Goal: Task Accomplishment & Management: Complete application form

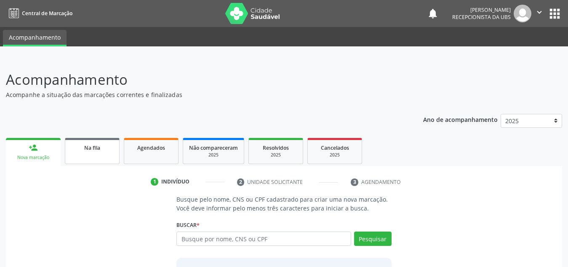
click at [102, 144] on div "Na fila" at bounding box center [92, 147] width 42 height 9
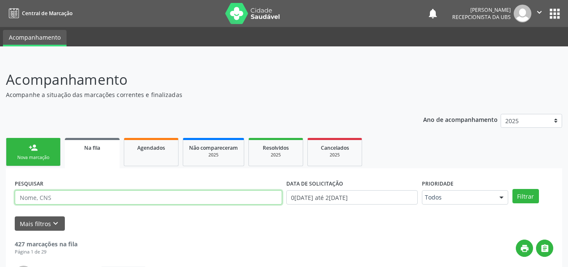
click at [112, 200] on input "text" at bounding box center [148, 197] width 267 height 14
type input "[PERSON_NAME]"
click at [513, 189] on button "Filtrar" at bounding box center [526, 196] width 27 height 14
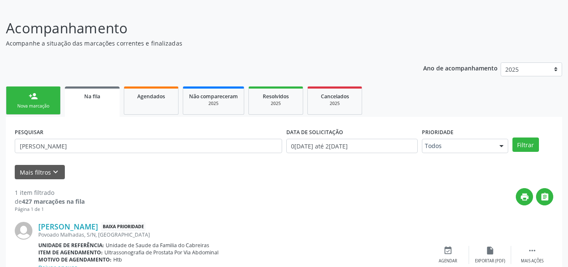
scroll to position [96, 0]
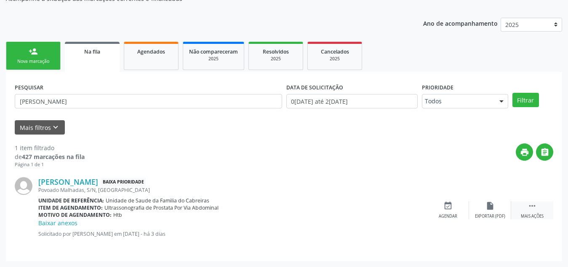
click at [527, 208] on div " Mais ações" at bounding box center [532, 210] width 42 height 18
click at [406, 209] on icon "print" at bounding box center [405, 205] width 9 height 9
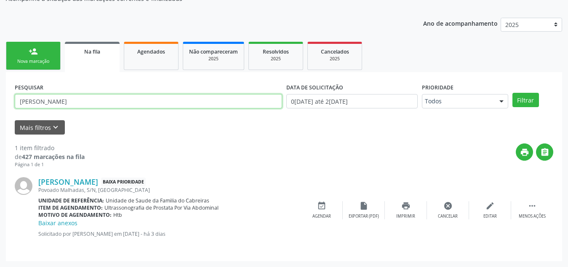
drag, startPoint x: 162, startPoint y: 103, endPoint x: 14, endPoint y: 95, distance: 148.1
click at [14, 95] on div "PESQUISAR jose florencio" at bounding box center [149, 97] width 272 height 33
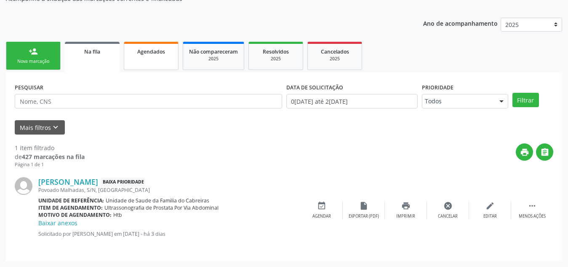
click at [146, 59] on link "Agendados" at bounding box center [151, 56] width 55 height 28
select select "8"
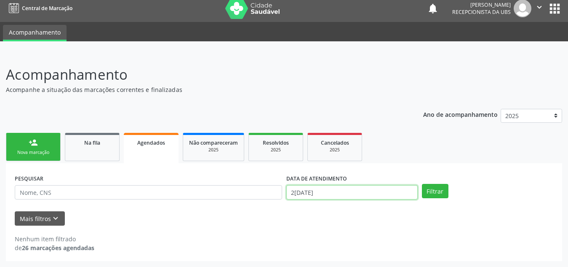
scroll to position [57, 0]
click at [339, 198] on body "Central de Marcação notifications Maria Clévia Tenório da Silva Santos Recepcio…" at bounding box center [284, 128] width 568 height 267
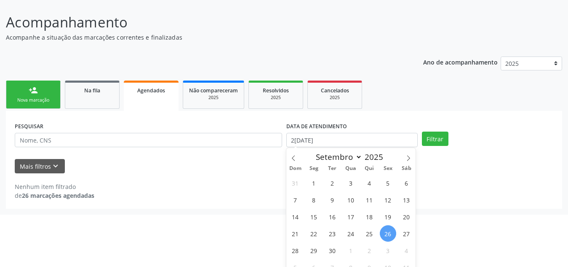
click at [390, 230] on span "26" at bounding box center [388, 233] width 16 height 16
type input "[DATE]"
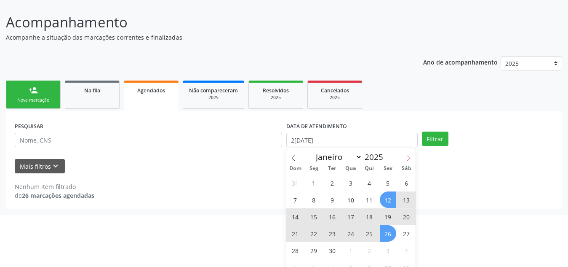
click at [408, 155] on icon at bounding box center [409, 158] width 6 height 6
select select "9"
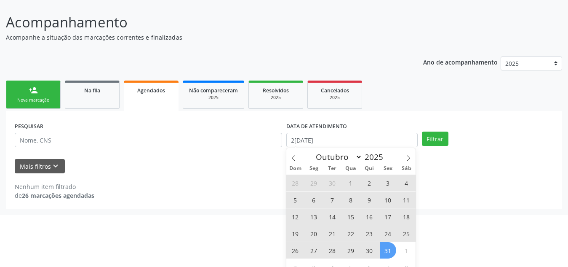
click at [387, 256] on span "31" at bounding box center [388, 250] width 16 height 16
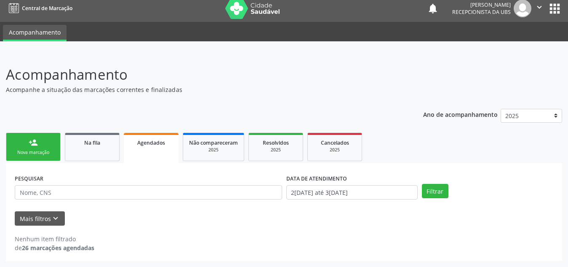
scroll to position [5, 0]
click at [433, 187] on button "Filtrar" at bounding box center [435, 191] width 27 height 14
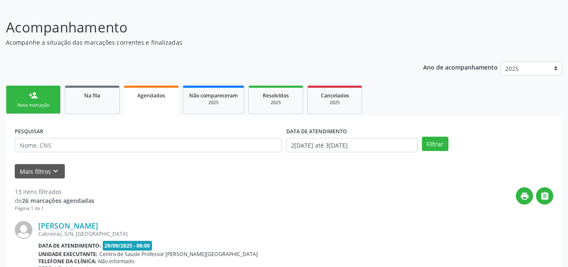
scroll to position [0, 0]
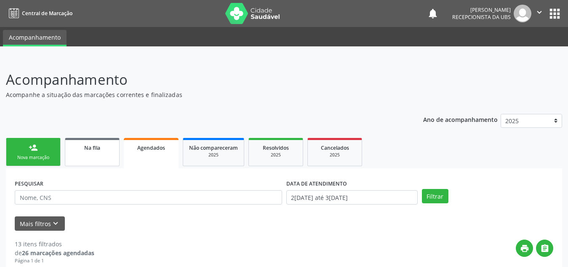
click at [97, 150] on span "Na fila" at bounding box center [92, 147] width 16 height 7
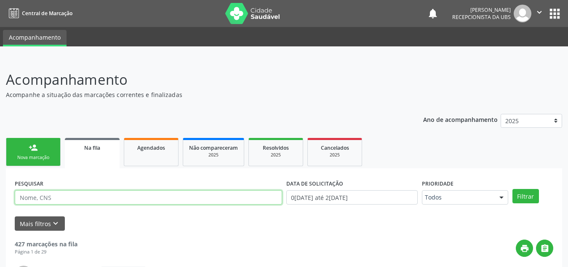
click at [77, 195] on input "text" at bounding box center [148, 197] width 267 height 14
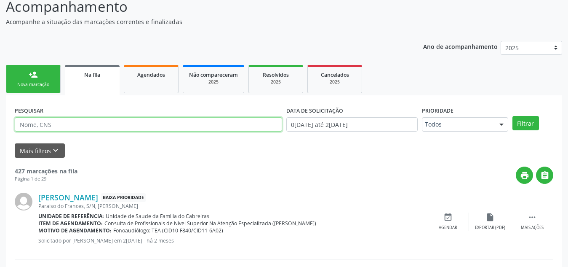
scroll to position [73, 0]
type input "[PERSON_NAME]"
click at [513, 115] on button "Filtrar" at bounding box center [526, 122] width 27 height 14
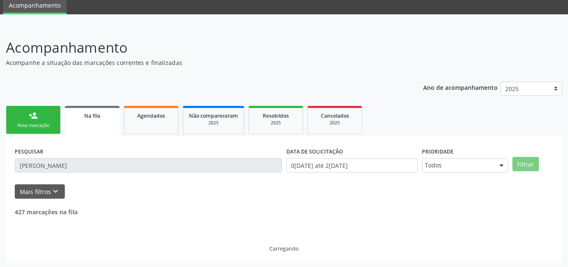
scroll to position [5, 0]
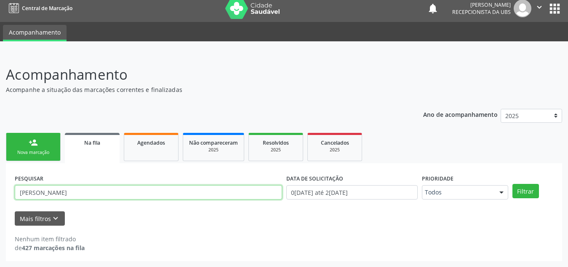
drag, startPoint x: 62, startPoint y: 193, endPoint x: 0, endPoint y: 198, distance: 62.1
click at [0, 198] on div "Acompanhamento Acompanhe a situação das marcações correntes e finalizadas Relat…" at bounding box center [284, 160] width 568 height 214
type input "708205649985748"
click at [513, 184] on button "Filtrar" at bounding box center [526, 191] width 27 height 14
click at [59, 192] on input "708205649985748" at bounding box center [148, 192] width 267 height 14
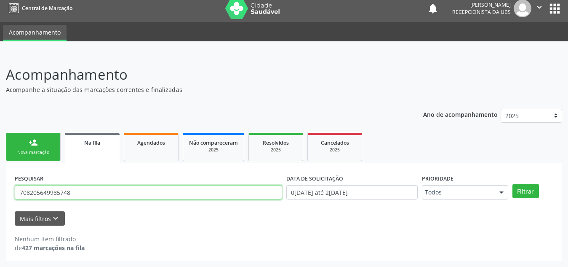
click at [59, 192] on input "708205649985748" at bounding box center [148, 192] width 267 height 14
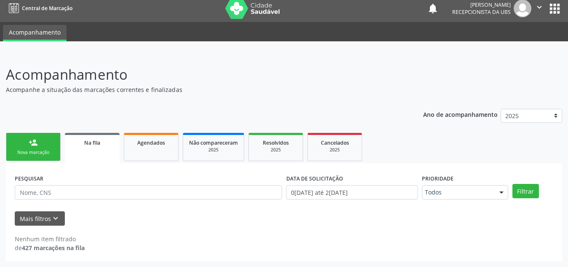
click at [35, 147] on link "person_add Nova marcação" at bounding box center [33, 147] width 55 height 28
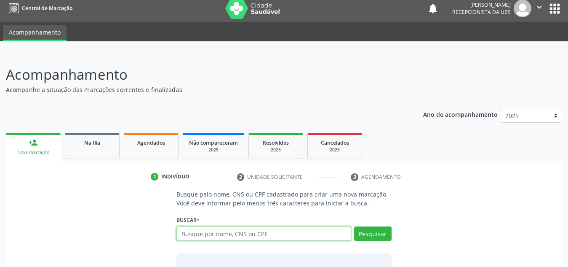
click at [214, 230] on input "text" at bounding box center [263, 233] width 175 height 14
paste input "708205649985748"
type input "708205649985748"
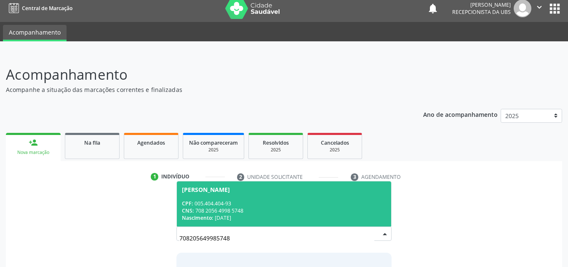
scroll to position [70, 0]
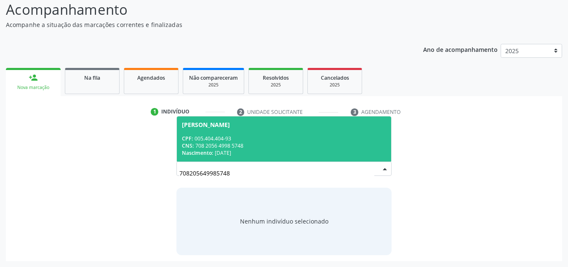
click at [296, 141] on div "CPF: 005.404.404-93" at bounding box center [284, 138] width 204 height 7
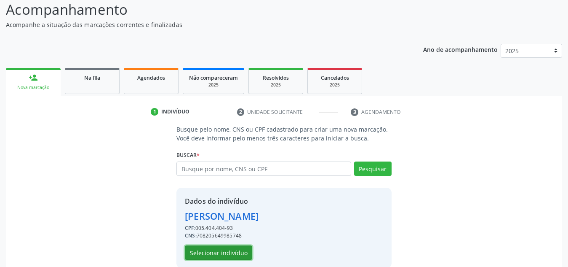
click at [233, 252] on button "Selecionar indivíduo" at bounding box center [218, 252] width 67 height 14
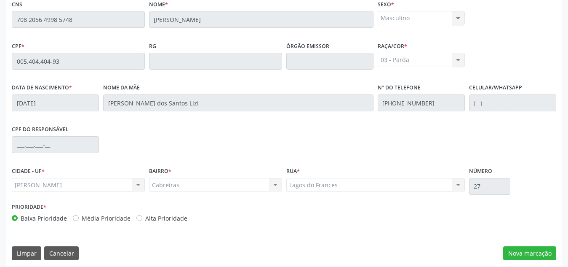
scroll to position [222, 0]
click at [555, 254] on button "Nova marcação" at bounding box center [529, 252] width 53 height 14
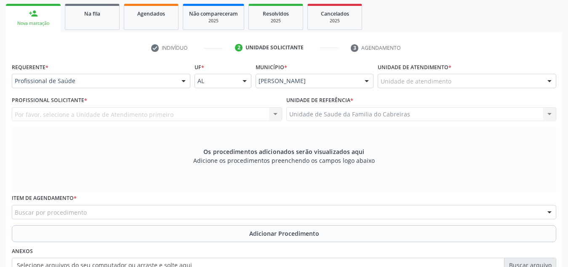
scroll to position [134, 0]
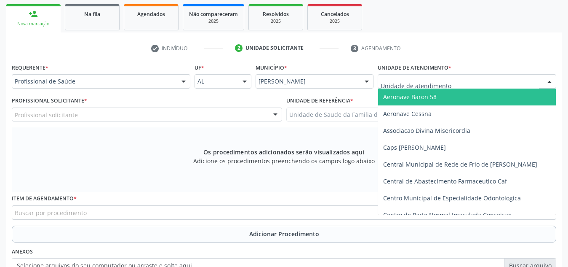
click at [449, 86] on div at bounding box center [467, 81] width 179 height 14
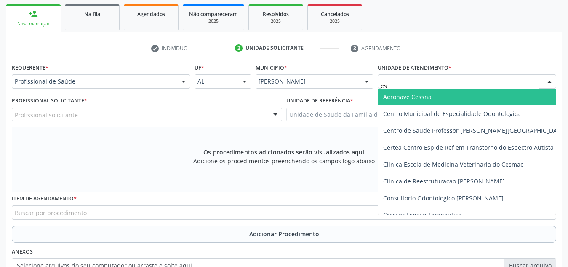
type input "est"
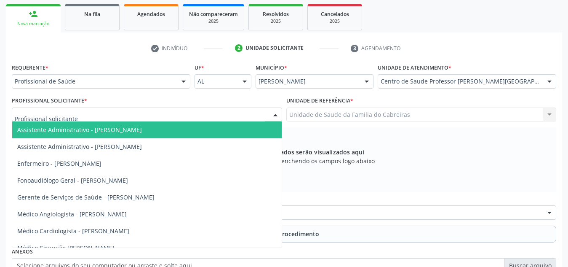
click at [241, 113] on div at bounding box center [147, 114] width 270 height 14
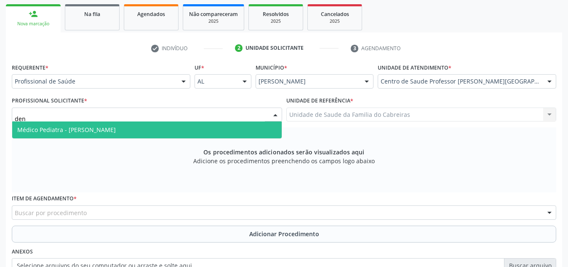
type input "deni"
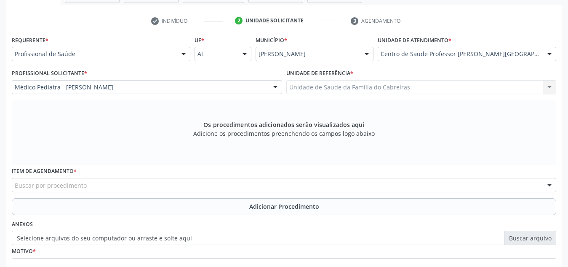
scroll to position [165, 0]
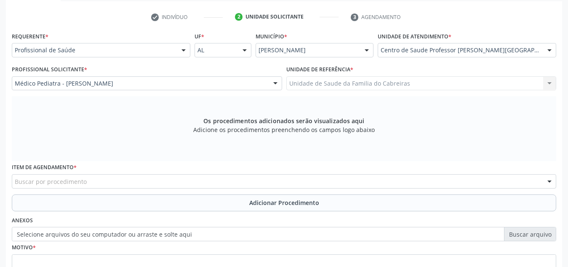
click at [209, 183] on div "Buscar por procedimento" at bounding box center [284, 181] width 545 height 14
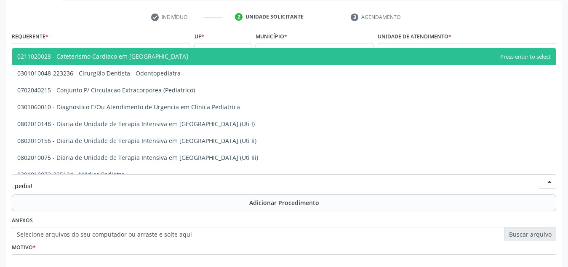
type input "pediatr"
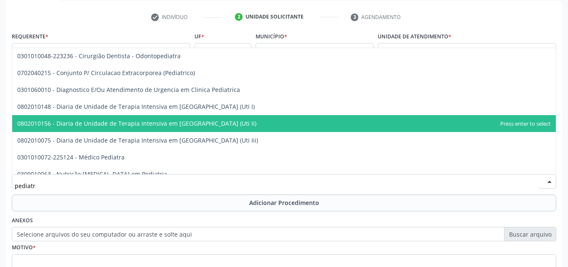
scroll to position [21, 0]
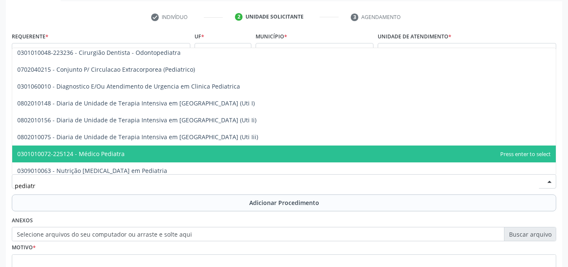
click at [178, 148] on span "0301010072-225124 - Médico Pediatra" at bounding box center [284, 153] width 544 height 17
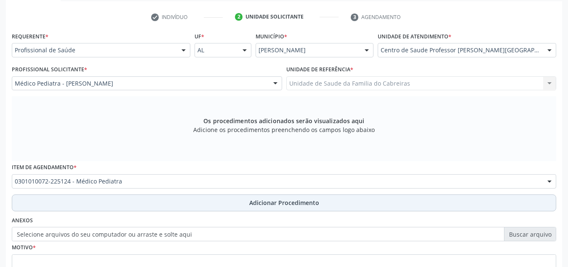
click at [166, 204] on button "Adicionar Procedimento" at bounding box center [284, 202] width 545 height 17
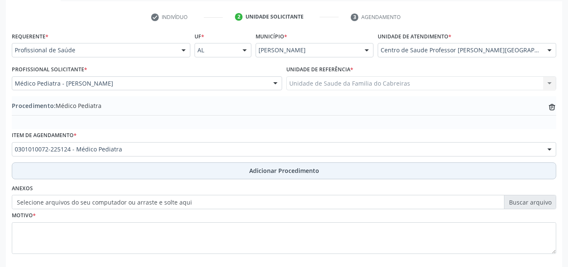
scroll to position [207, 0]
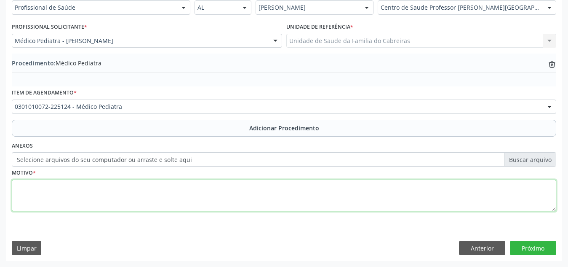
click at [168, 201] on textarea at bounding box center [284, 195] width 545 height 32
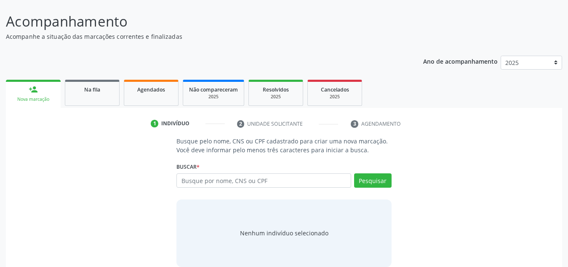
scroll to position [61, 0]
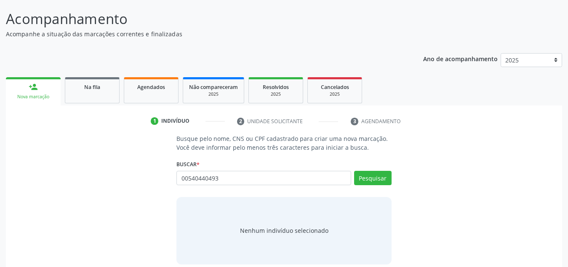
type input "00540440493"
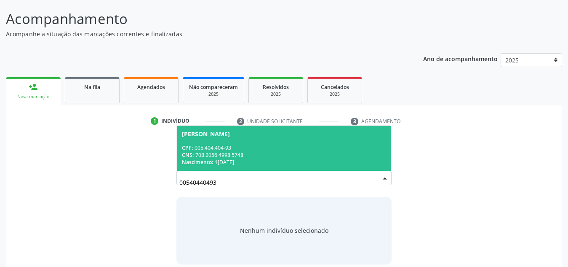
click at [341, 142] on span "[PERSON_NAME] CPF: 005.404.404-93 CNS: 708 2056 4998 5748 Nascimento: [DATE]" at bounding box center [284, 148] width 214 height 45
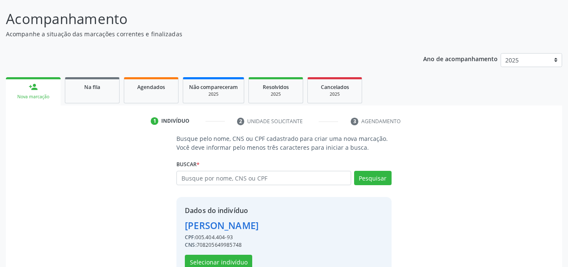
scroll to position [83, 0]
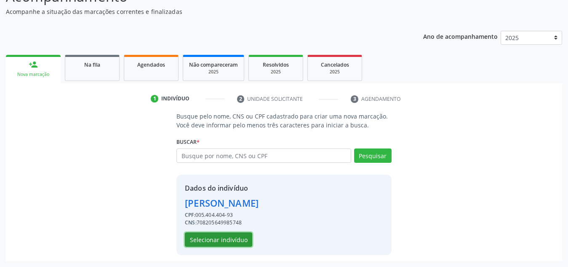
click at [225, 240] on button "Selecionar indivíduo" at bounding box center [218, 239] width 67 height 14
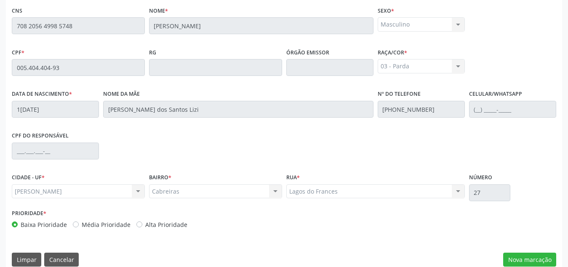
scroll to position [226, 0]
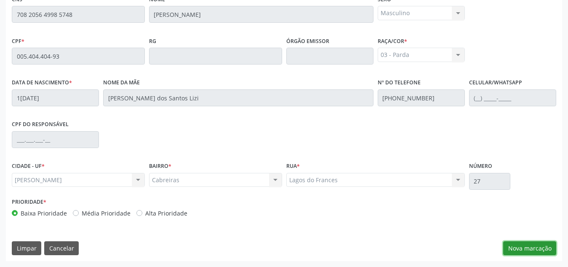
click at [532, 247] on button "Nova marcação" at bounding box center [529, 248] width 53 height 14
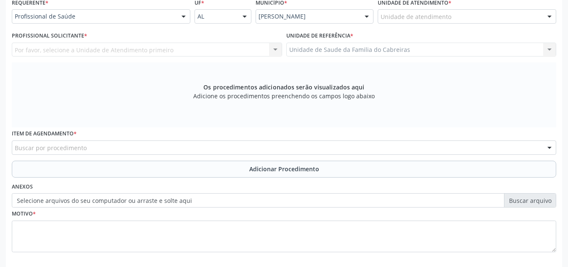
scroll to position [198, 0]
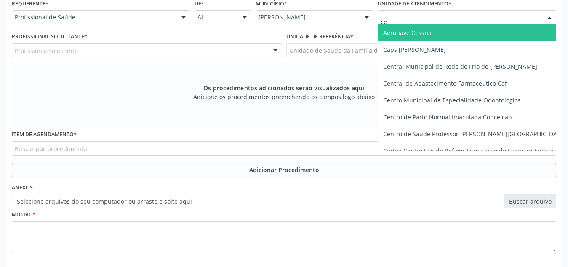
type input "c"
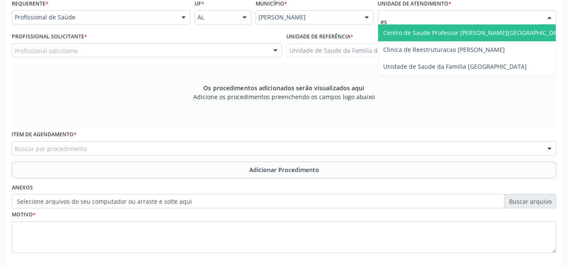
type input "est"
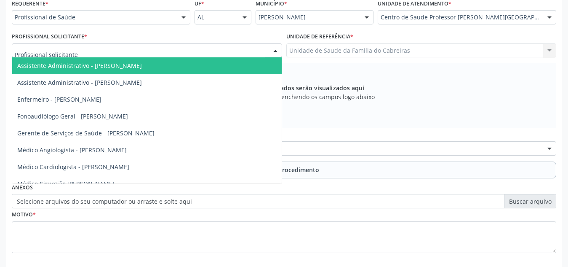
click at [174, 47] on div at bounding box center [147, 50] width 270 height 14
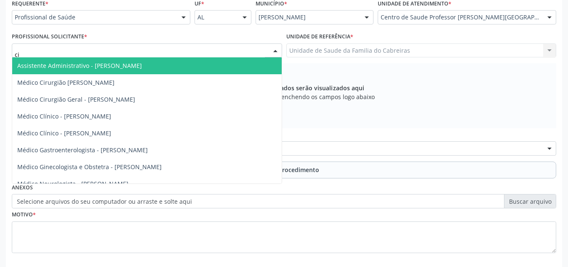
type input "c"
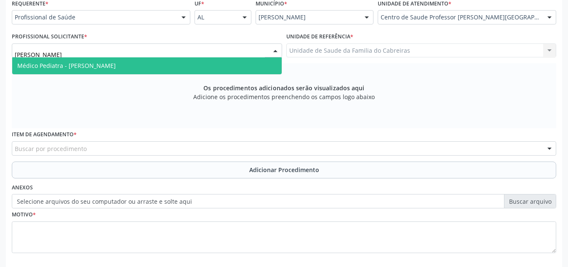
type input "[PERSON_NAME]"
click at [170, 62] on span "Médico Pediatra - [PERSON_NAME]" at bounding box center [147, 65] width 270 height 17
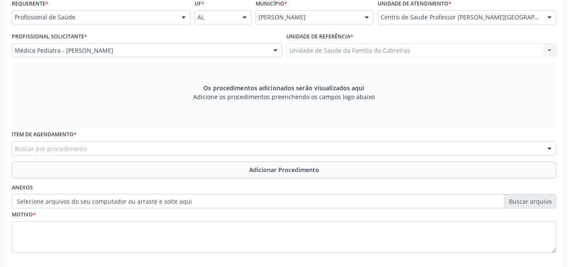
click at [170, 62] on div "Profissional Solicitante * [PERSON_NAME] - [PERSON_NAME] Assistente Administrat…" at bounding box center [147, 46] width 275 height 33
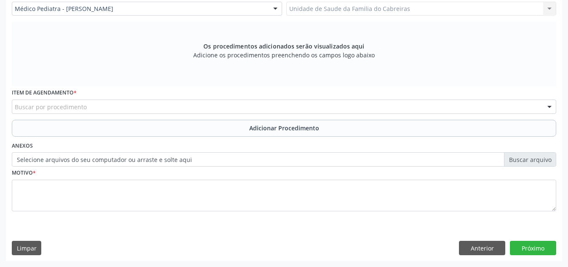
click at [175, 104] on div "Buscar por procedimento" at bounding box center [284, 106] width 545 height 14
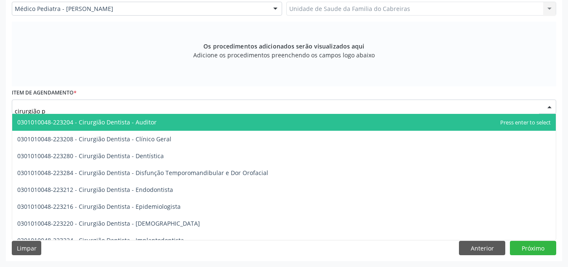
type input "cirurgião pe"
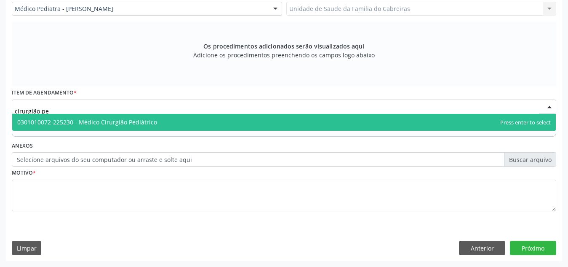
click at [178, 122] on span "0301010072-225230 - Médico Cirurgião Pediátrico" at bounding box center [284, 122] width 544 height 17
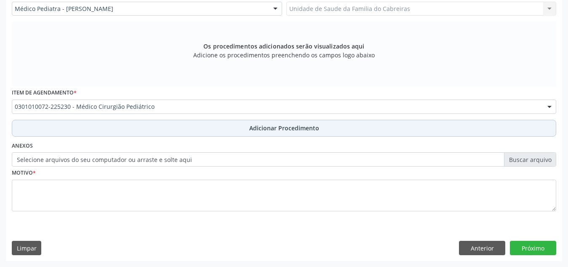
click at [184, 123] on button "Adicionar Procedimento" at bounding box center [284, 128] width 545 height 17
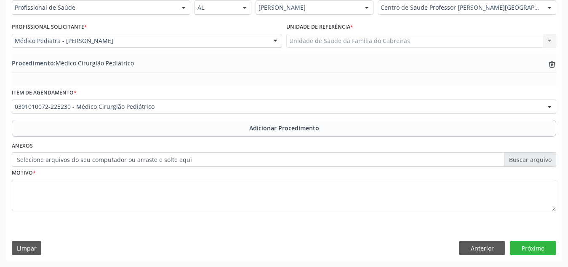
click at [319, 157] on label "Selecione arquivos do seu computador ou arraste e solte aqui" at bounding box center [284, 159] width 545 height 14
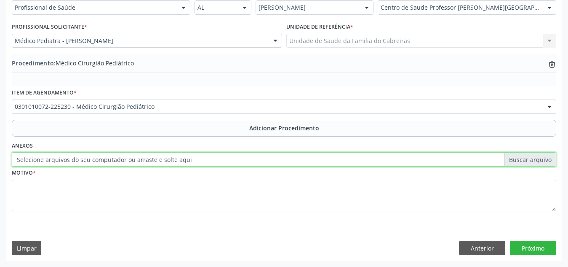
click at [319, 157] on input "Selecione arquivos do seu computador ou arraste e solte aqui" at bounding box center [284, 159] width 545 height 14
type input "C:\fakepath\WhatsApp Image [DATE] 09.20.54.pdf"
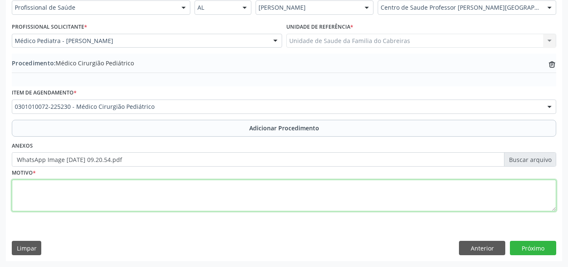
click at [195, 197] on textarea at bounding box center [284, 195] width 545 height 32
click at [112, 189] on textarea "Criptorquidia esq. Testículo não-descido, unilateral." at bounding box center [284, 195] width 545 height 32
click at [184, 180] on textarea "Criptorquidia esq. Testículo não descido, unilateral." at bounding box center [284, 195] width 545 height 32
click at [313, 188] on textarea "Criptorquidia esq. Testículo não descido, unilateral." at bounding box center [284, 195] width 545 height 32
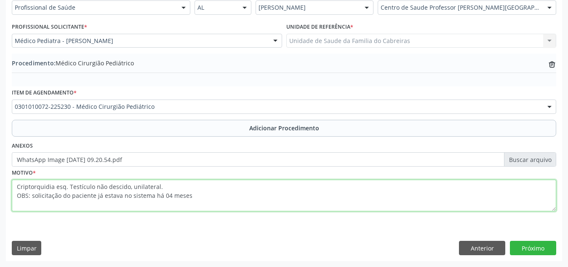
drag, startPoint x: 29, startPoint y: 197, endPoint x: 0, endPoint y: 195, distance: 29.5
click at [0, 195] on div "Acompanhamento Acompanhe a situação das marcações correntes e finalizadas Relat…" at bounding box center [284, 59] width 568 height 416
click at [202, 190] on textarea "Criptorquidia esq. Testículo não descido, unilateral. OBS: solicitação do pacie…" at bounding box center [284, 195] width 545 height 32
type textarea "Criptorquidia esq. Testículo não descido, unilateral. OBS: solicitação do pacie…"
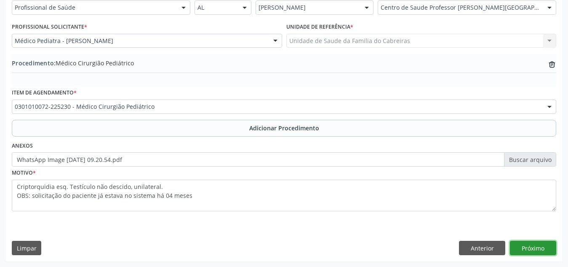
click at [530, 246] on button "Próximo" at bounding box center [533, 247] width 46 height 14
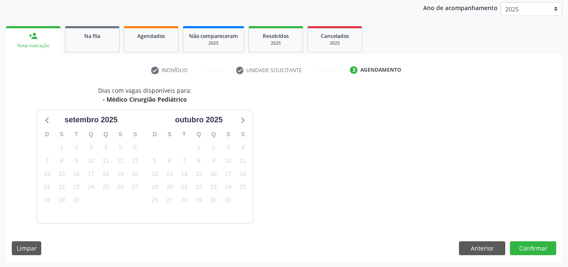
scroll to position [136, 0]
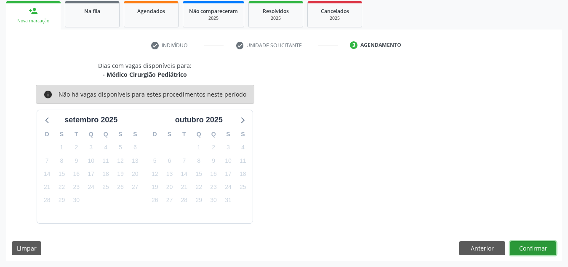
click at [524, 245] on button "Confirmar" at bounding box center [533, 248] width 46 height 14
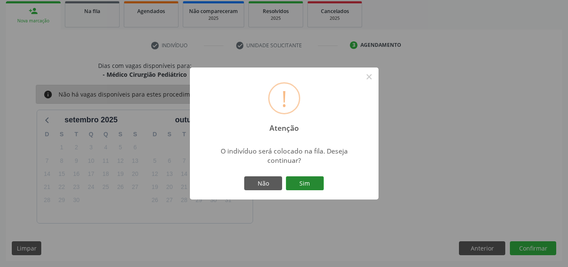
click at [311, 180] on button "Sim" at bounding box center [305, 183] width 38 height 14
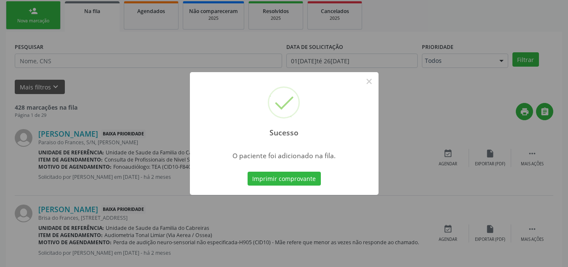
scroll to position [23, 0]
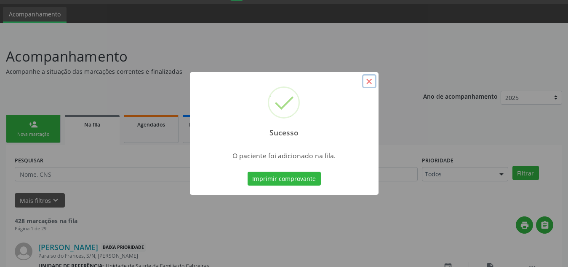
click at [367, 79] on button "×" at bounding box center [369, 81] width 14 height 14
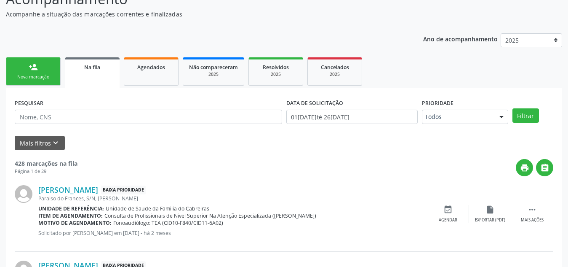
scroll to position [81, 0]
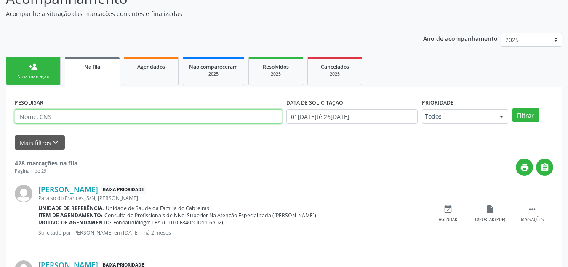
click at [162, 116] on input "text" at bounding box center [148, 116] width 267 height 14
type input "[PERSON_NAME]"
click at [513, 108] on button "Filtrar" at bounding box center [526, 115] width 27 height 14
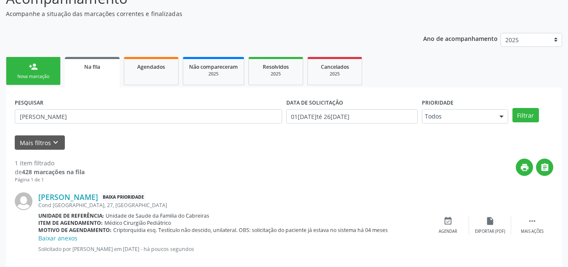
scroll to position [96, 0]
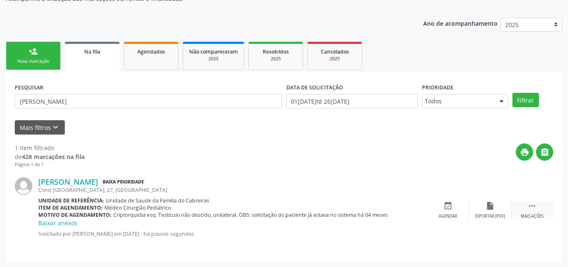
click at [545, 209] on div " Mais ações" at bounding box center [532, 210] width 42 height 18
click at [402, 208] on icon "print" at bounding box center [405, 205] width 9 height 9
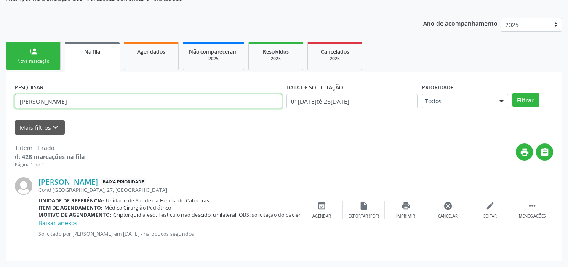
click at [72, 98] on input "[PERSON_NAME]" at bounding box center [148, 101] width 267 height 14
drag, startPoint x: 72, startPoint y: 98, endPoint x: 0, endPoint y: 101, distance: 72.1
click at [0, 101] on div "Acompanhamento Acompanhe a situação das marcações correntes e finalizadas Relat…" at bounding box center [284, 114] width 568 height 305
click at [81, 100] on input "text" at bounding box center [148, 101] width 267 height 14
paste input "707008839404831"
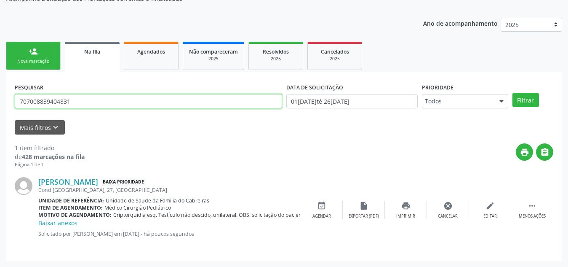
type input "707008839404831"
click at [513, 93] on button "Filtrar" at bounding box center [526, 100] width 27 height 14
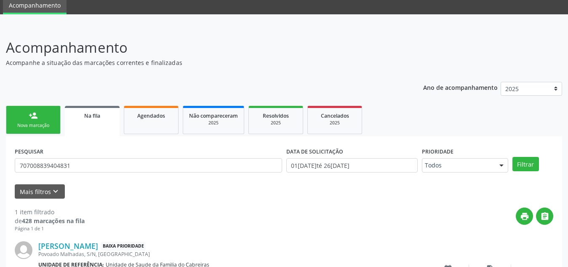
scroll to position [94, 0]
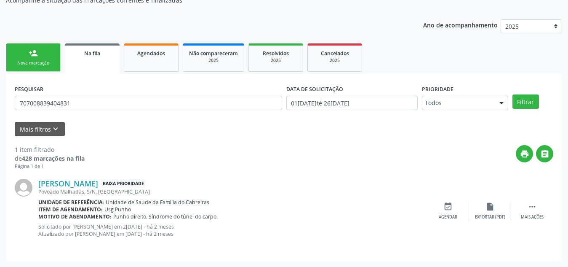
click at [38, 77] on div "PESQUISAR 707008839404831 DATA DE SOLICITAÇÃO [DATE] até [DATE] Prioridade Todo…" at bounding box center [284, 167] width 556 height 187
click at [39, 58] on link "person_add Nova marcação" at bounding box center [33, 57] width 55 height 28
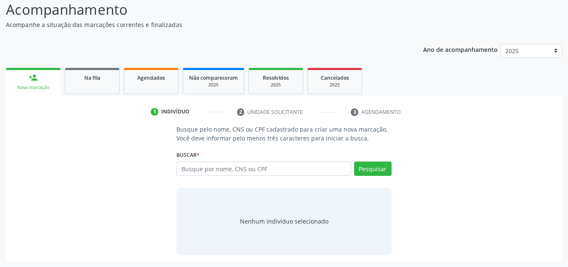
scroll to position [70, 0]
click at [206, 168] on input "text" at bounding box center [263, 168] width 175 height 14
paste input "707008839404831"
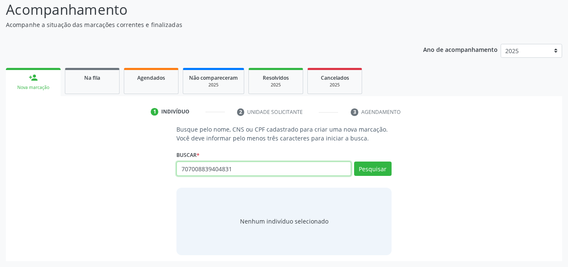
type input "707008839404831"
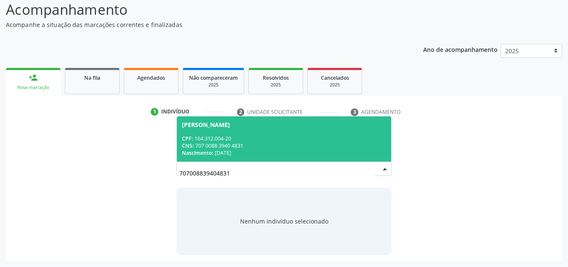
click at [268, 126] on div "[PERSON_NAME]" at bounding box center [284, 124] width 204 height 7
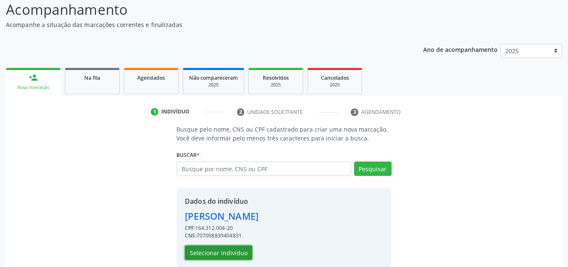
click at [245, 250] on button "Selecionar indivíduo" at bounding box center [218, 252] width 67 height 14
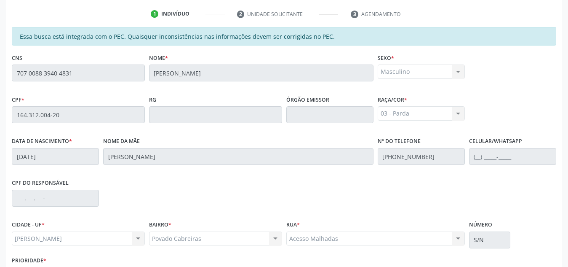
scroll to position [226, 0]
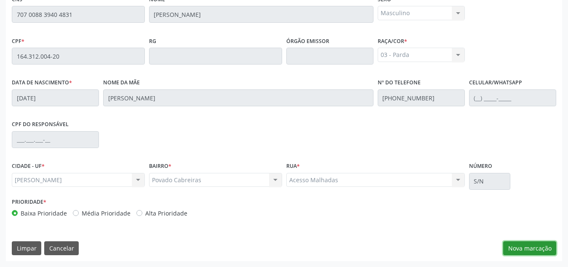
click at [537, 248] on button "Nova marcação" at bounding box center [529, 248] width 53 height 14
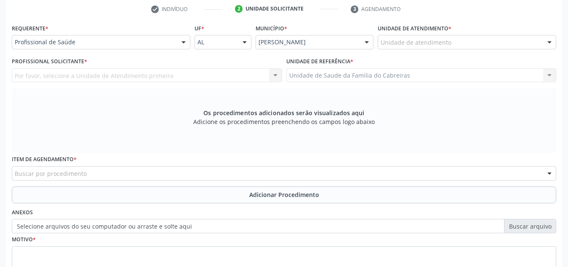
scroll to position [172, 0]
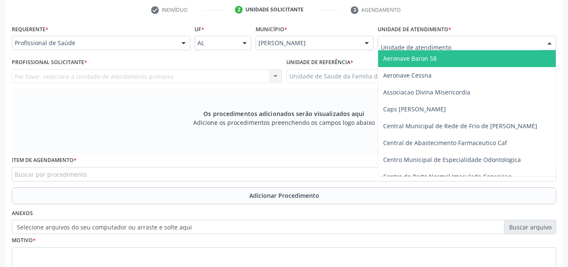
click at [409, 44] on input "text" at bounding box center [460, 47] width 158 height 17
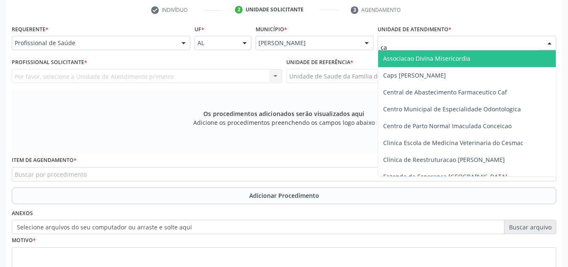
type input "cab"
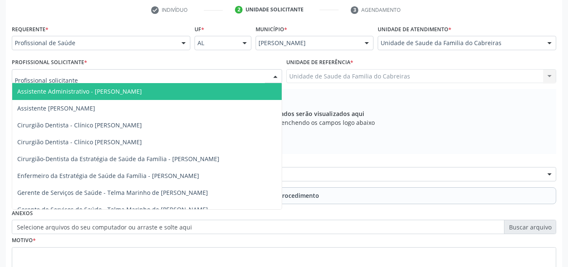
click at [173, 79] on div at bounding box center [147, 76] width 270 height 14
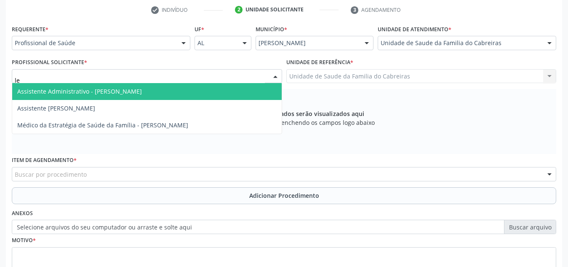
type input "let"
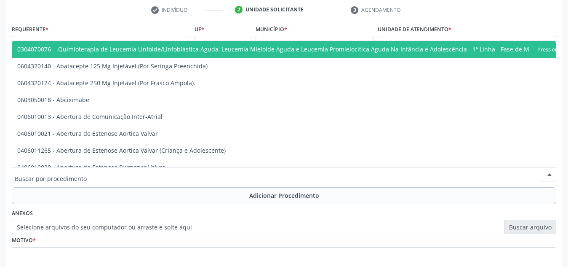
click at [146, 178] on div at bounding box center [284, 174] width 545 height 14
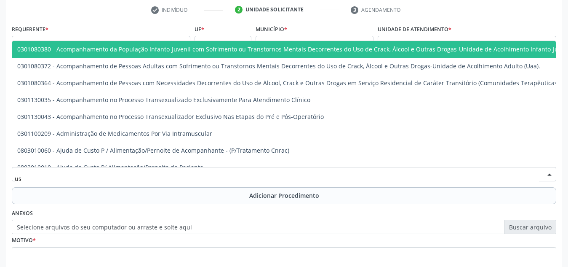
type input "u"
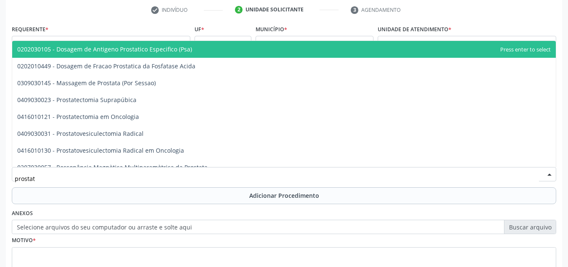
type input "prostata"
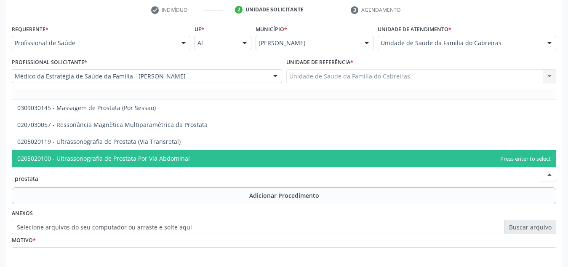
click at [158, 159] on span "0205020100 - Ultrassonografia de Prostata Por Via Abdominal" at bounding box center [103, 158] width 173 height 8
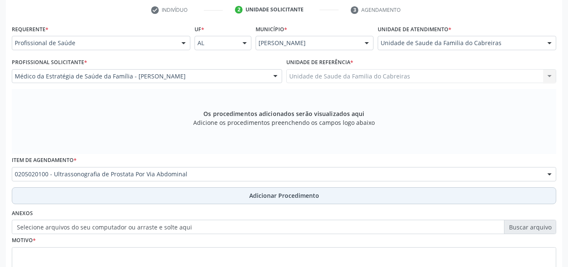
click at [154, 199] on button "Adicionar Procedimento" at bounding box center [284, 195] width 545 height 17
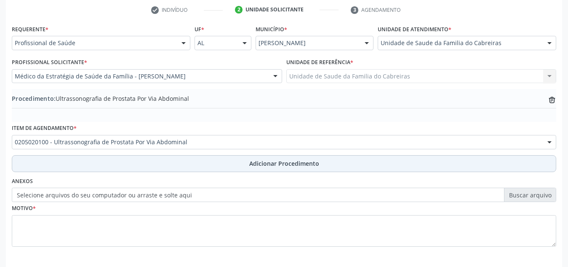
scroll to position [207, 0]
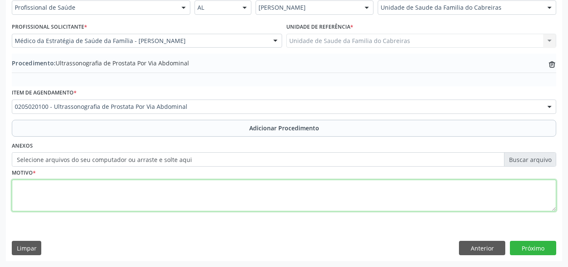
click at [166, 193] on textarea at bounding box center [284, 195] width 545 height 32
type textarea "HPB?"
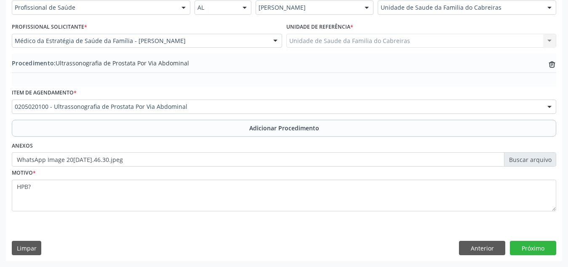
click at [312, 236] on div "Requerente * Profissional de Saúde Profissional de Saúde Paciente Nenhum result…" at bounding box center [284, 123] width 556 height 273
click at [528, 244] on button "Próximo" at bounding box center [533, 247] width 46 height 14
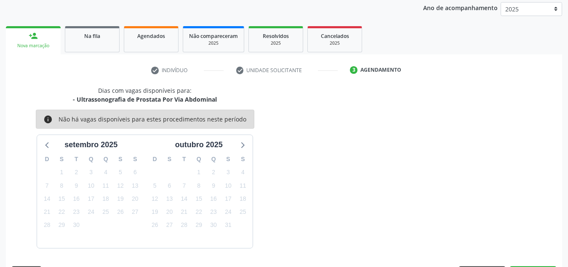
scroll to position [136, 0]
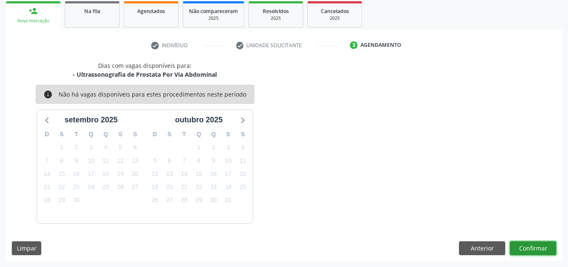
click at [528, 244] on button "Confirmar" at bounding box center [533, 248] width 46 height 14
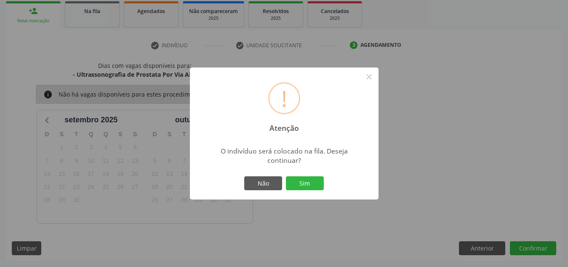
click at [286, 176] on button "Sim" at bounding box center [305, 183] width 38 height 14
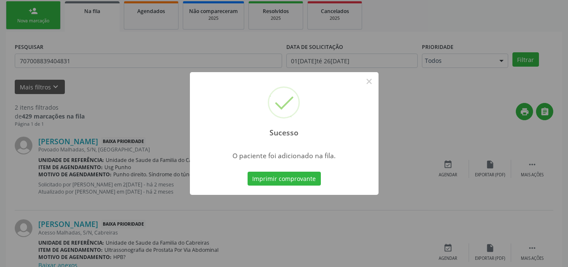
scroll to position [23, 0]
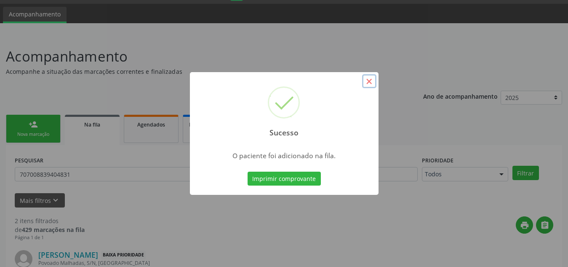
click at [368, 82] on button "×" at bounding box center [369, 81] width 14 height 14
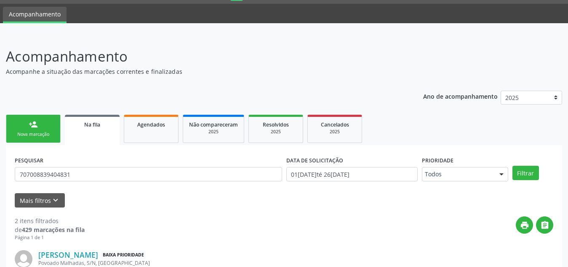
click at [47, 133] on div "Nova marcação" at bounding box center [33, 134] width 42 height 6
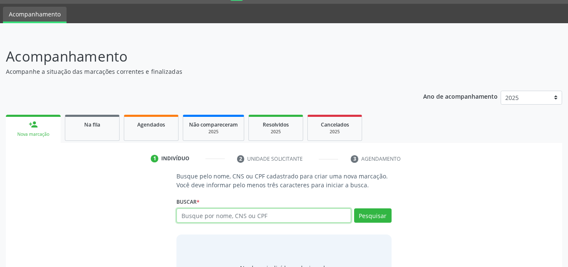
click at [210, 215] on input "text" at bounding box center [263, 215] width 175 height 14
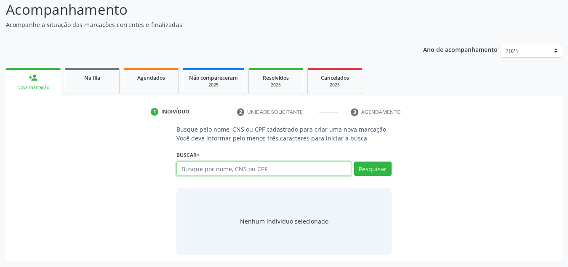
click at [206, 166] on input "text" at bounding box center [263, 168] width 175 height 14
type input "709002860473414"
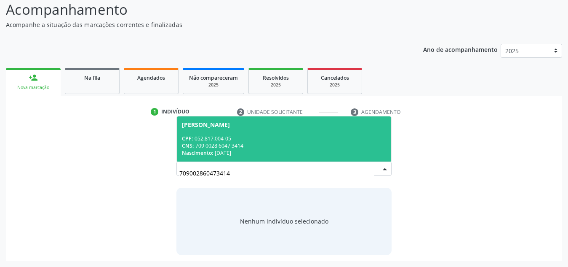
click at [217, 134] on span "[PERSON_NAME] CPF: 052.817.004-05 CNS: 709 0028 6047 3414 Nascimento: [DATE]" at bounding box center [284, 138] width 214 height 45
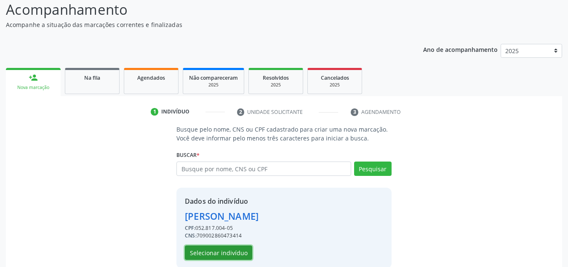
click at [231, 250] on button "Selecionar indivíduo" at bounding box center [218, 252] width 67 height 14
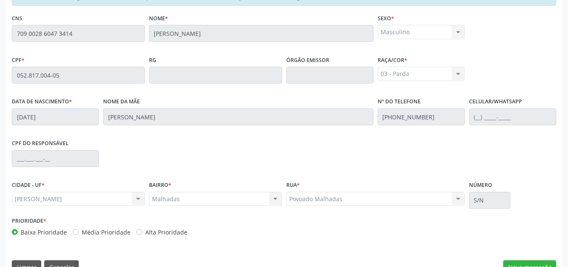
scroll to position [226, 0]
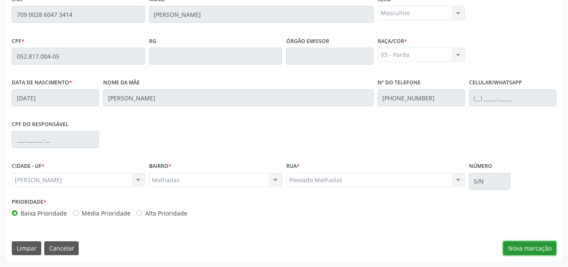
click at [533, 243] on button "Nova marcação" at bounding box center [529, 248] width 53 height 14
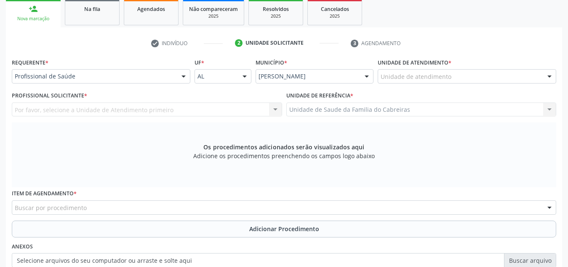
scroll to position [136, 0]
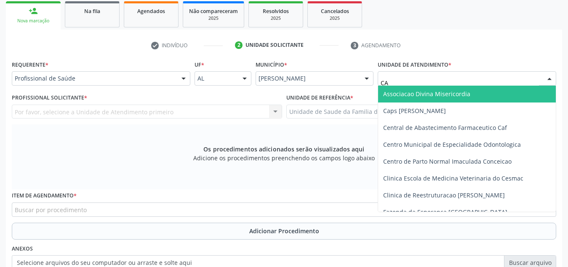
type input "CAB"
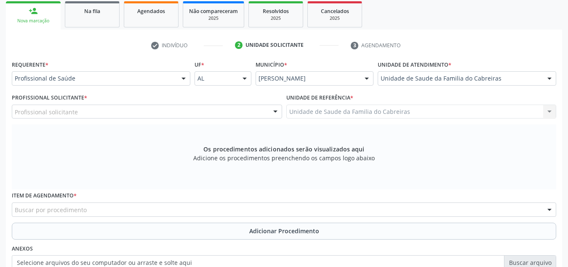
click at [248, 103] on div "Profissional Solicitante * Profissional solicitante Assistente Administrativo -…" at bounding box center [147, 104] width 270 height 27
click at [246, 112] on div at bounding box center [147, 111] width 270 height 14
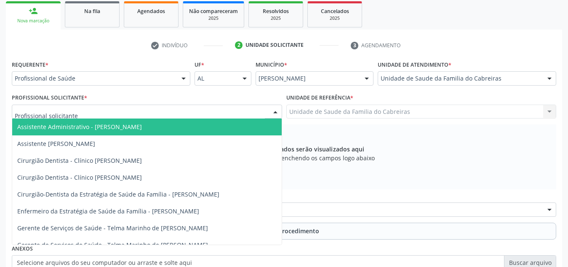
click at [200, 106] on div at bounding box center [147, 111] width 270 height 14
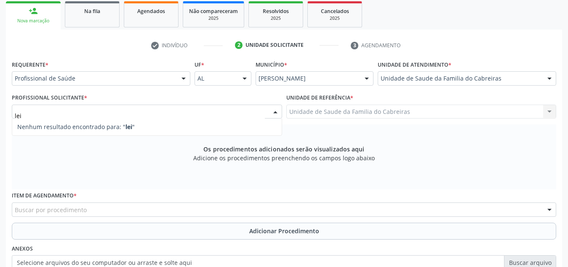
type input "le"
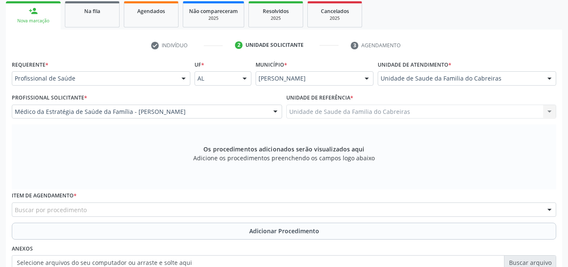
click at [163, 206] on div "Buscar por procedimento" at bounding box center [284, 209] width 545 height 14
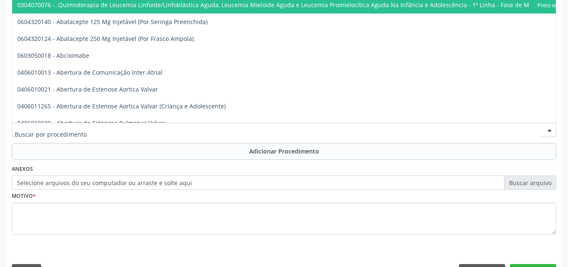
scroll to position [216, 0]
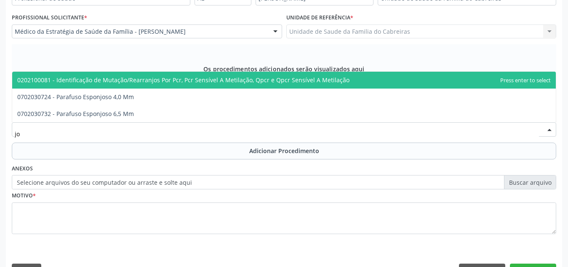
type input "j"
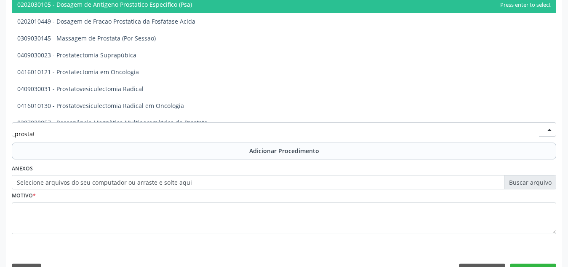
type input "prostata"
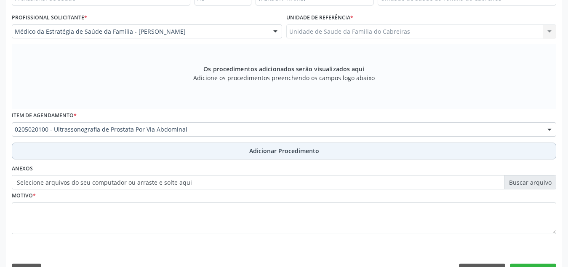
click at [236, 147] on button "Adicionar Procedimento" at bounding box center [284, 150] width 545 height 17
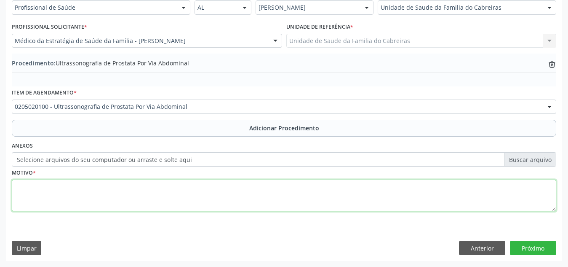
click at [202, 198] on textarea at bounding box center [284, 195] width 545 height 32
type textarea "HBP?"
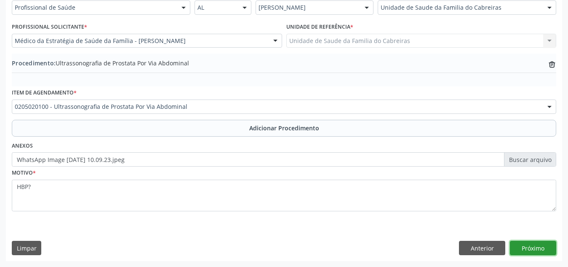
click at [523, 246] on button "Próximo" at bounding box center [533, 247] width 46 height 14
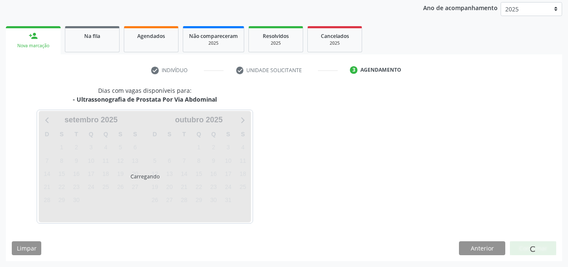
scroll to position [136, 0]
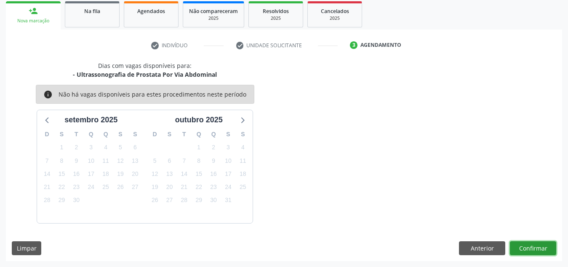
click at [523, 246] on button "Confirmar" at bounding box center [533, 248] width 46 height 14
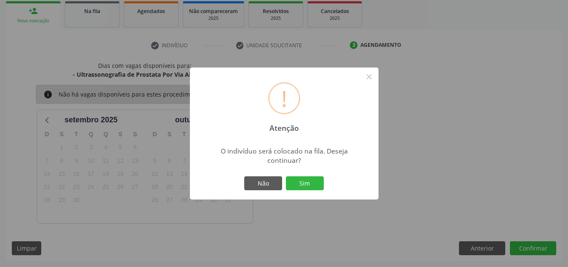
click at [286, 176] on button "Sim" at bounding box center [305, 183] width 38 height 14
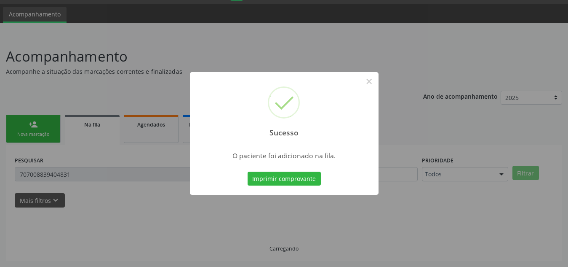
scroll to position [23, 0]
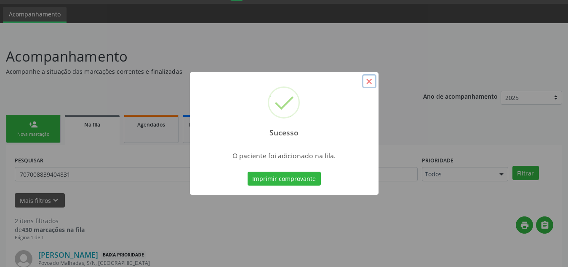
click at [366, 81] on button "×" at bounding box center [369, 81] width 14 height 14
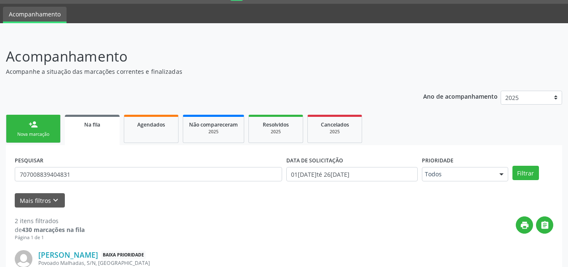
drag, startPoint x: 93, startPoint y: 182, endPoint x: 88, endPoint y: 172, distance: 11.3
click at [88, 172] on div "PESQUISAR 707008839404831" at bounding box center [149, 170] width 272 height 33
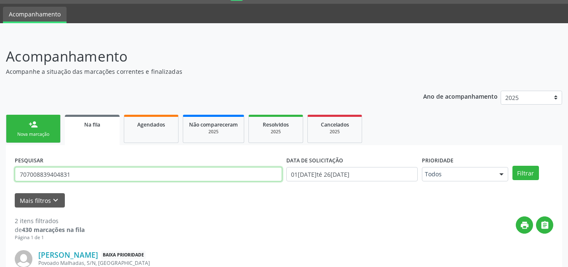
click at [88, 172] on input "707008839404831" at bounding box center [148, 174] width 267 height 14
drag, startPoint x: 88, startPoint y: 172, endPoint x: 19, endPoint y: 173, distance: 69.5
click at [19, 173] on input "707008839404831" at bounding box center [148, 174] width 267 height 14
type input "rebeca abgail"
click at [513, 166] on button "Filtrar" at bounding box center [526, 173] width 27 height 14
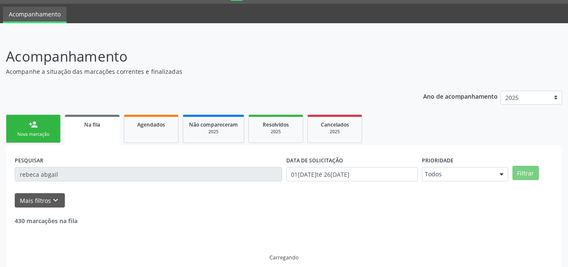
scroll to position [5, 0]
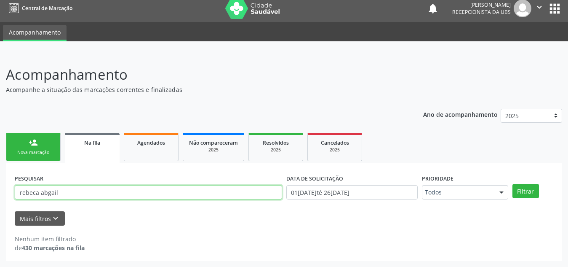
drag, startPoint x: 103, startPoint y: 193, endPoint x: 0, endPoint y: 192, distance: 102.8
click at [0, 192] on div "Acompanhamento Acompanhe a situação das marcações correntes e finalizadas Relat…" at bounding box center [284, 160] width 568 height 214
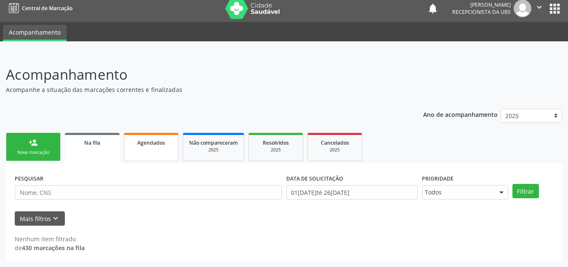
click at [154, 134] on link "Agendados" at bounding box center [151, 147] width 55 height 28
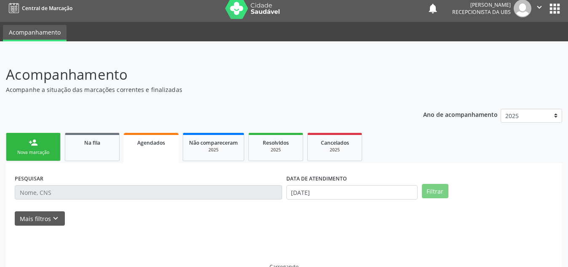
click at [150, 147] on link "Agendados" at bounding box center [151, 148] width 55 height 30
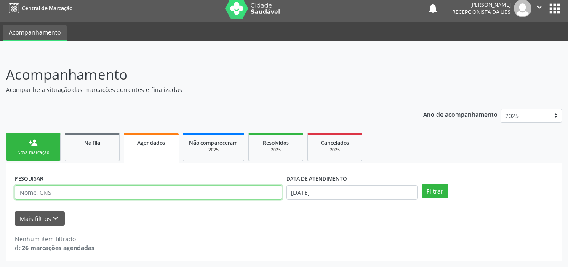
click at [115, 187] on input "text" at bounding box center [148, 192] width 267 height 14
type input "rebeca abgail"
click at [422, 184] on button "Filtrar" at bounding box center [435, 191] width 27 height 14
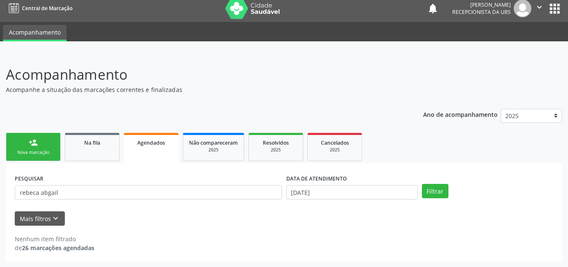
click at [29, 153] on div "Nova marcação" at bounding box center [33, 152] width 42 height 6
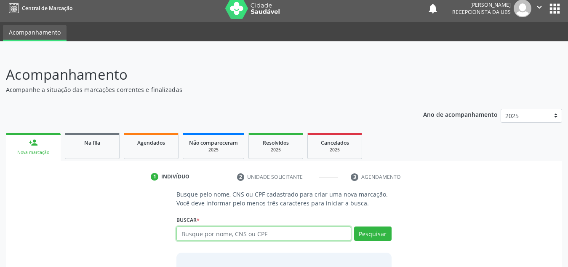
click at [211, 235] on input "text" at bounding box center [263, 233] width 175 height 14
type input "708601009705185"
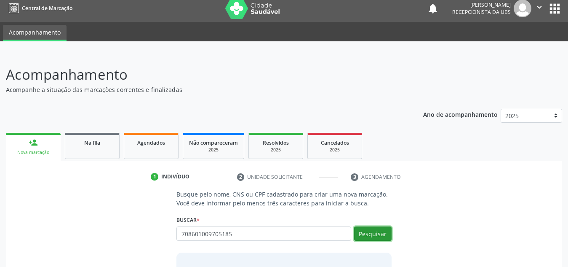
click at [383, 228] on button "Pesquisar" at bounding box center [372, 233] width 37 height 14
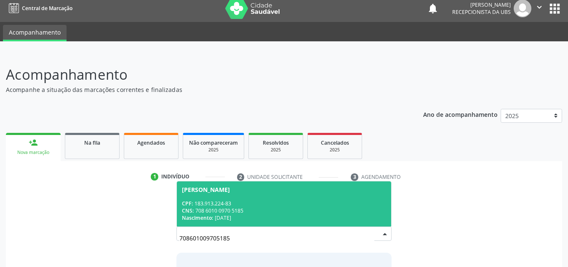
scroll to position [70, 0]
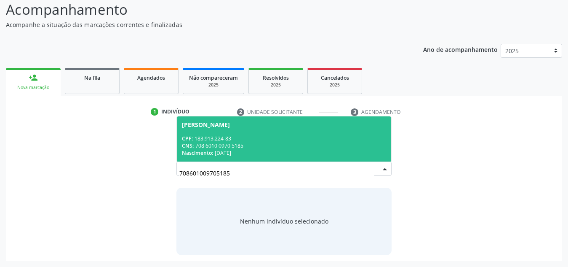
click at [303, 143] on div "CNS: 708 6010 0970 5185" at bounding box center [284, 145] width 204 height 7
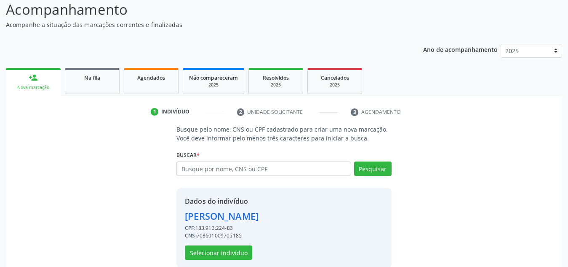
scroll to position [83, 0]
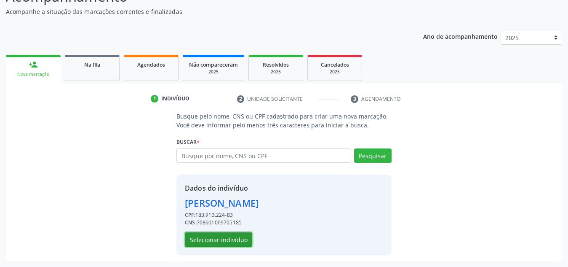
click at [244, 239] on button "Selecionar indivíduo" at bounding box center [218, 239] width 67 height 14
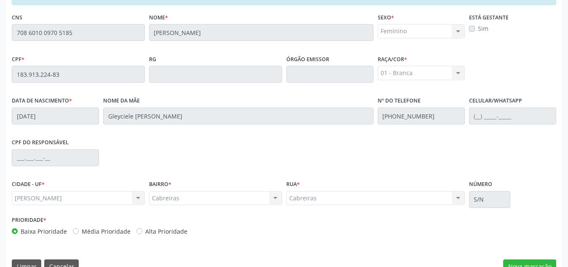
scroll to position [226, 0]
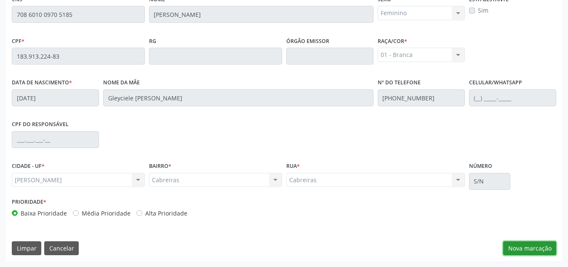
click at [524, 245] on button "Nova marcação" at bounding box center [529, 248] width 53 height 14
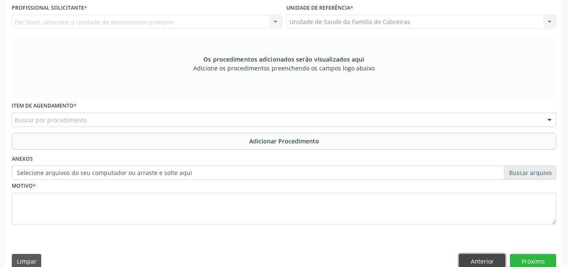
click at [483, 255] on button "Anterior" at bounding box center [482, 261] width 46 height 14
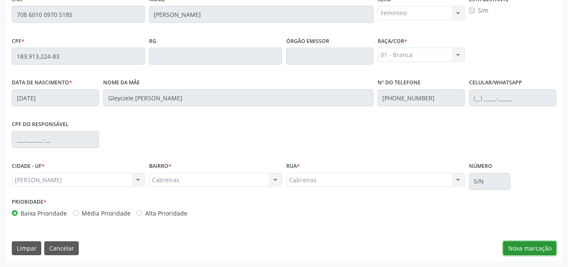
click at [529, 244] on button "Nova marcação" at bounding box center [529, 248] width 53 height 14
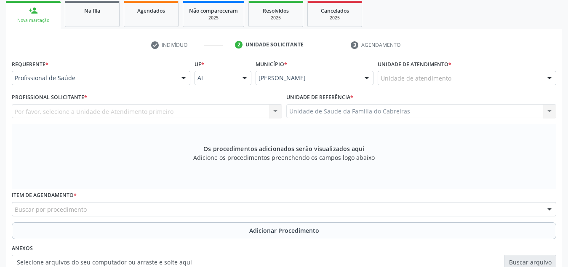
scroll to position [136, 0]
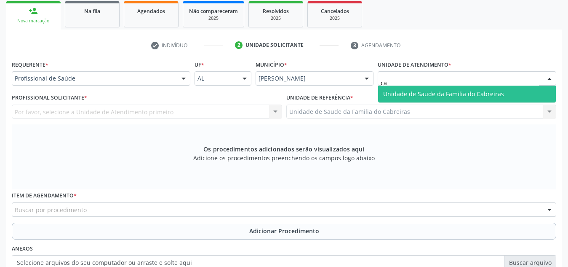
type input "c"
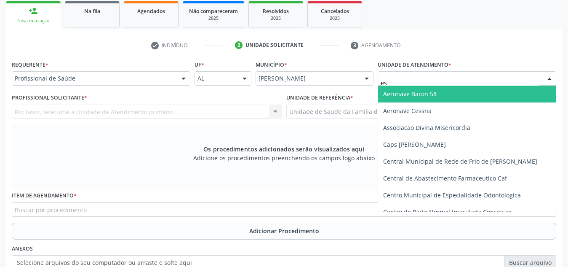
type input "est"
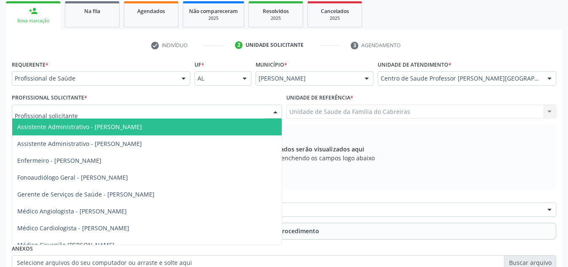
click at [238, 114] on div at bounding box center [147, 111] width 270 height 14
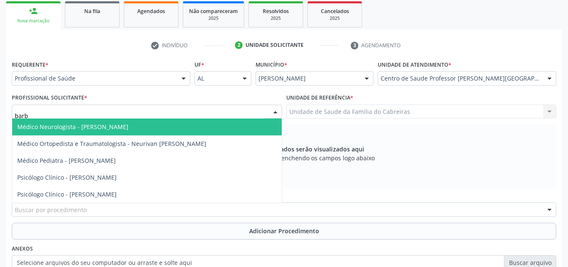
type input "barba"
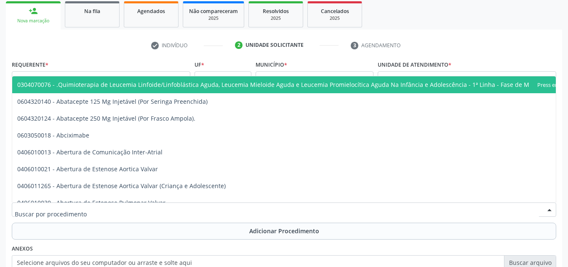
click at [171, 212] on div at bounding box center [284, 209] width 545 height 14
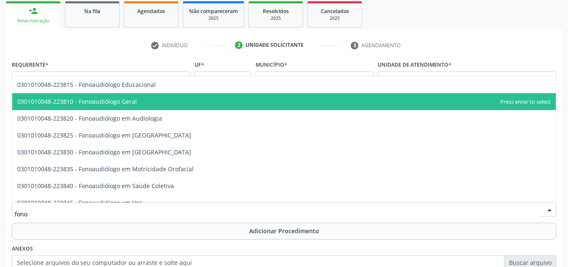
click at [158, 100] on span "0301010048-223810 - Fonoaudiólogo Geral" at bounding box center [284, 101] width 544 height 17
type input "fono"
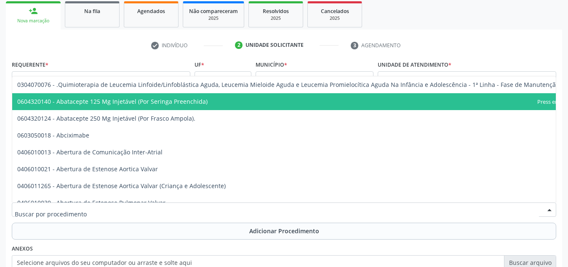
click at [131, 205] on div at bounding box center [284, 209] width 545 height 14
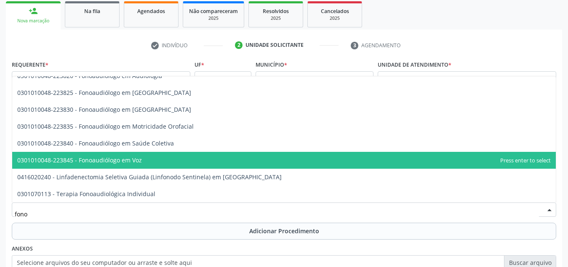
scroll to position [0, 0]
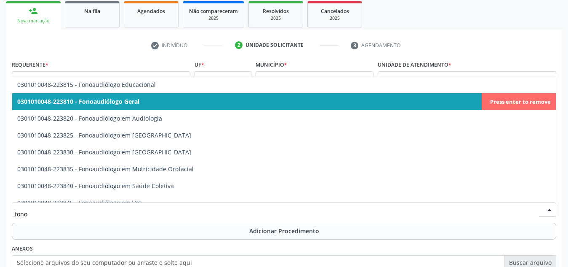
click at [162, 102] on span "0301010048-223810 - Fonoaudiólogo Geral" at bounding box center [284, 101] width 544 height 17
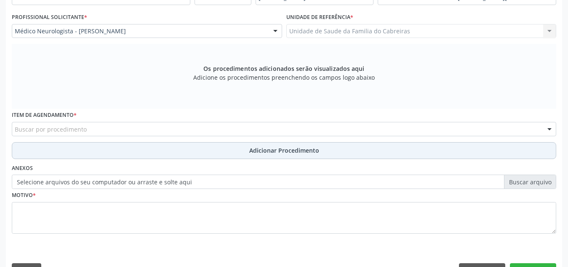
scroll to position [218, 0]
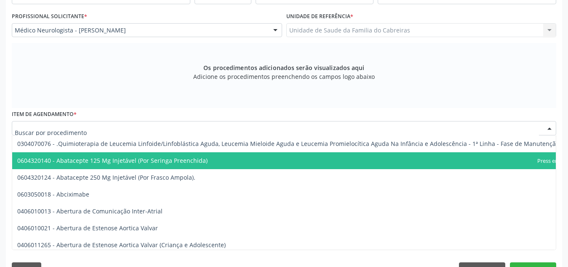
click at [185, 128] on div at bounding box center [284, 128] width 545 height 14
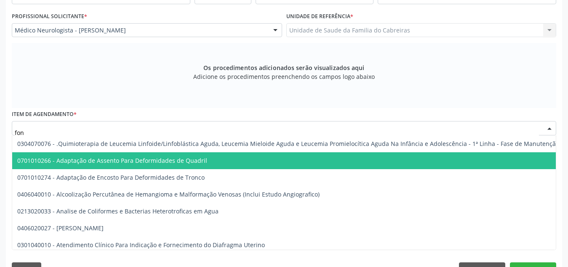
type input "fono"
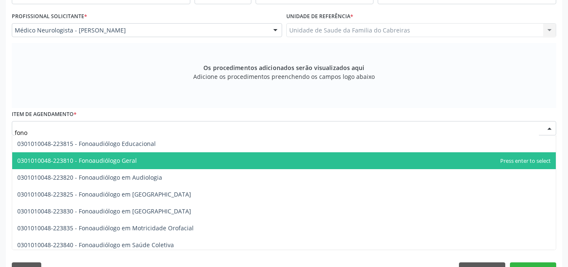
click at [166, 157] on span "0301010048-223810 - Fonoaudiólogo Geral" at bounding box center [284, 160] width 544 height 17
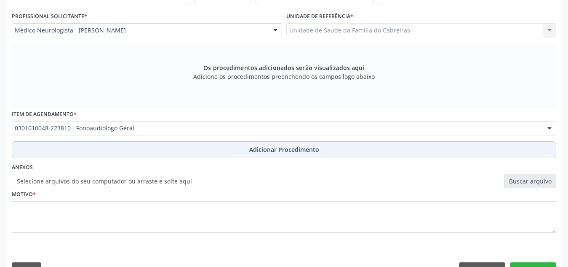
click at [175, 155] on button "Adicionar Procedimento" at bounding box center [284, 149] width 545 height 17
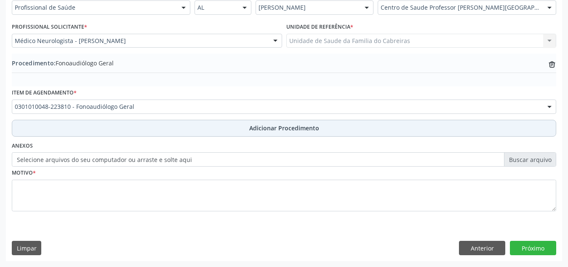
scroll to position [207, 0]
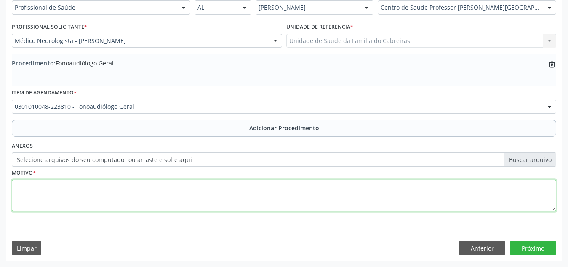
click at [159, 194] on textarea at bounding box center [284, 195] width 545 height 32
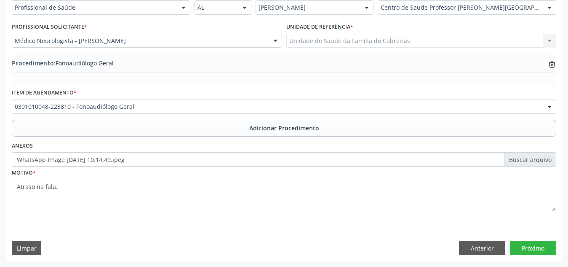
click at [315, 239] on div "Requerente * Profissional de Saúde Profissional de Saúde Paciente Nenhum result…" at bounding box center [284, 123] width 556 height 273
click at [519, 243] on button "Próximo" at bounding box center [533, 247] width 46 height 14
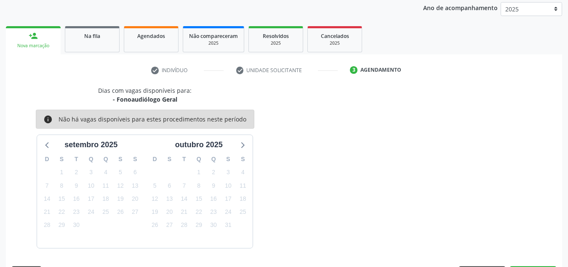
scroll to position [136, 0]
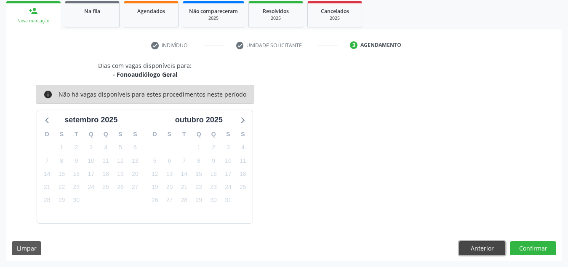
click at [492, 245] on button "Anterior" at bounding box center [482, 248] width 46 height 14
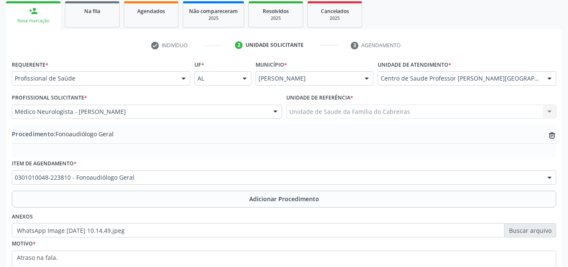
scroll to position [207, 0]
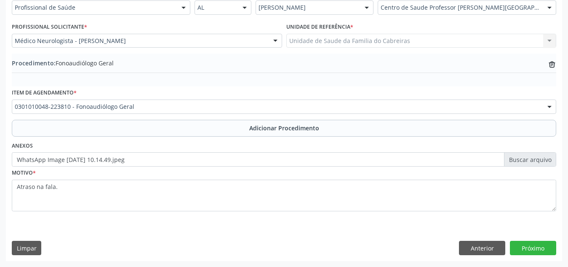
click at [382, 212] on fieldset "Motivo * Atraso na fala." at bounding box center [284, 191] width 545 height 51
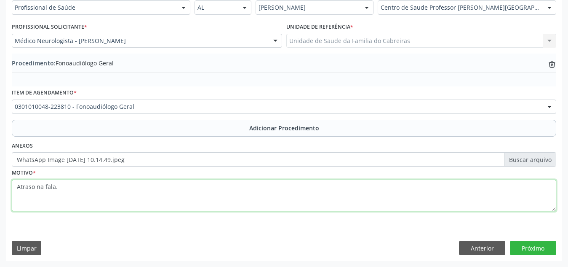
click at [391, 203] on textarea "Atraso na fala." at bounding box center [284, 195] width 545 height 32
type textarea "Atraso na fala. No sistema antigo desde 26/04"
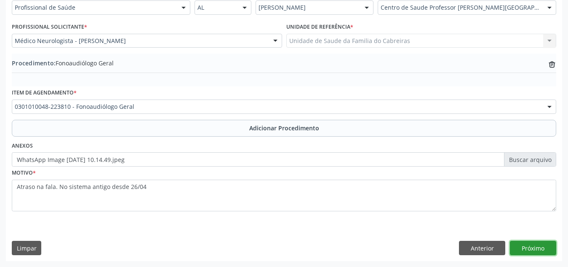
click at [548, 242] on button "Próximo" at bounding box center [533, 247] width 46 height 14
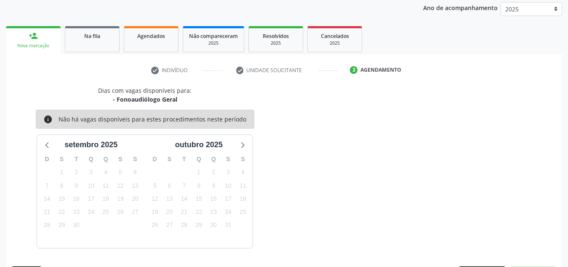
scroll to position [136, 0]
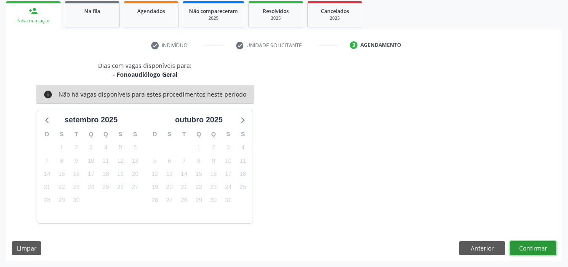
click at [548, 242] on button "Confirmar" at bounding box center [533, 248] width 46 height 14
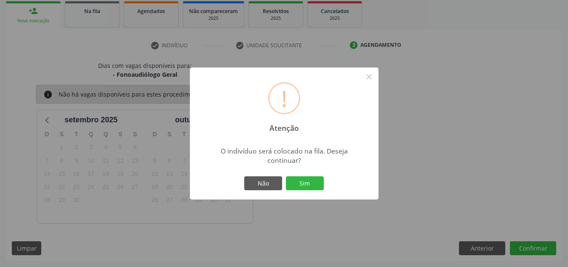
click at [286, 176] on button "Sim" at bounding box center [305, 183] width 38 height 14
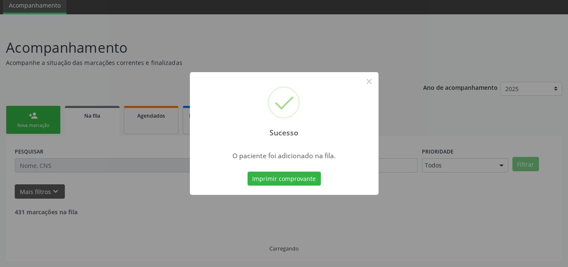
scroll to position [23, 0]
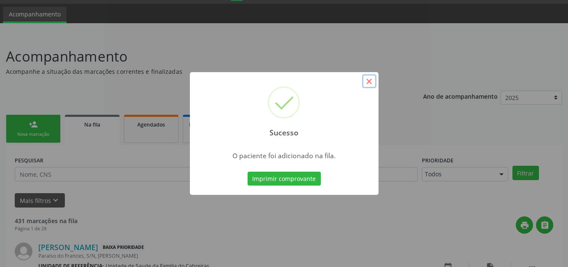
click at [371, 83] on button "×" at bounding box center [369, 81] width 14 height 14
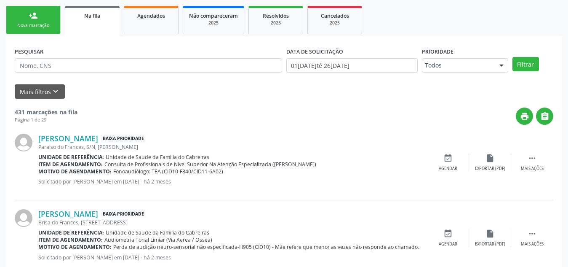
scroll to position [132, 0]
